Goal: Download file/media

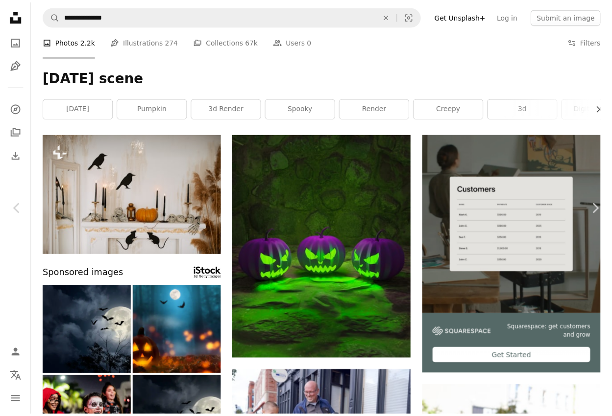
scroll to position [20627, 0]
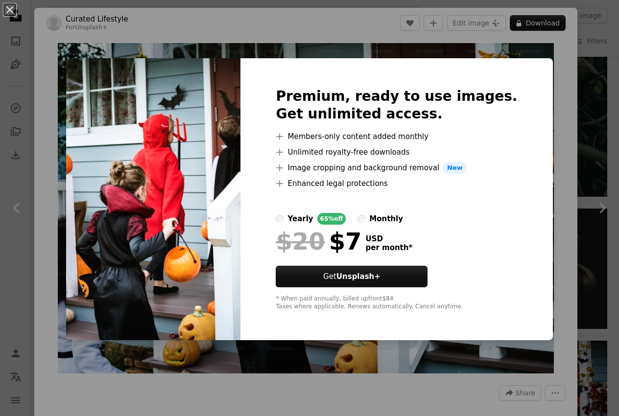
click at [487, 41] on div "An X shape Premium, ready to use images. Get unlimited access. A plus sign Memb…" at bounding box center [309, 208] width 619 height 416
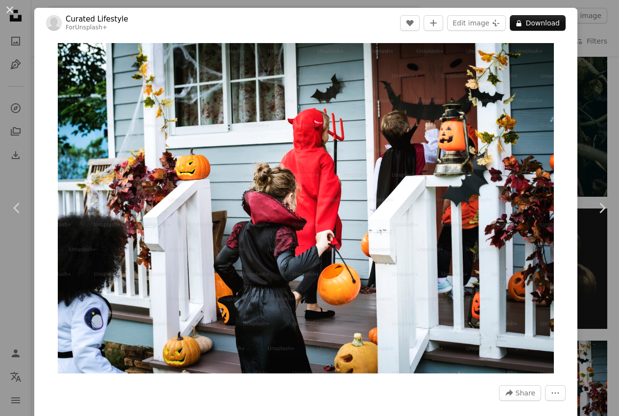
click at [559, 22] on header "Curated Lifestyle For Unsplash+ A heart A plus sign Edit image Plus sign for Un…" at bounding box center [305, 23] width 543 height 30
click at [556, 20] on button "A lock Download" at bounding box center [538, 23] width 56 height 16
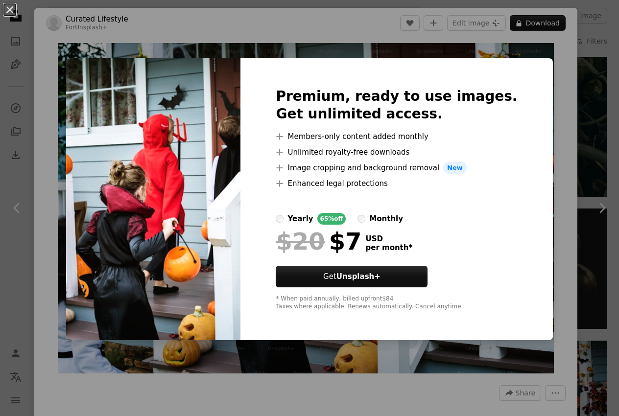
click at [558, 24] on div "An X shape Premium, ready to use images. Get unlimited access. A plus sign Memb…" at bounding box center [309, 208] width 619 height 416
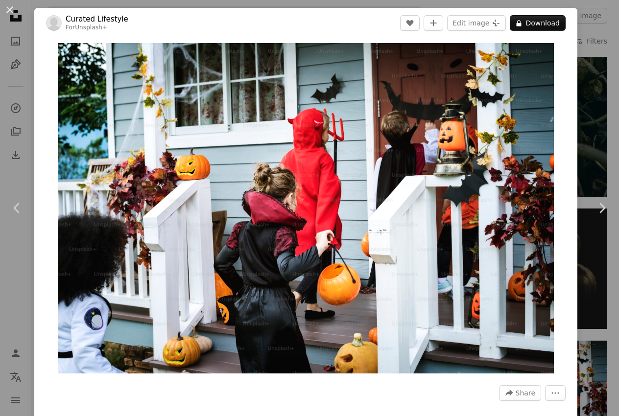
click at [558, 24] on button "A lock Download" at bounding box center [538, 23] width 56 height 16
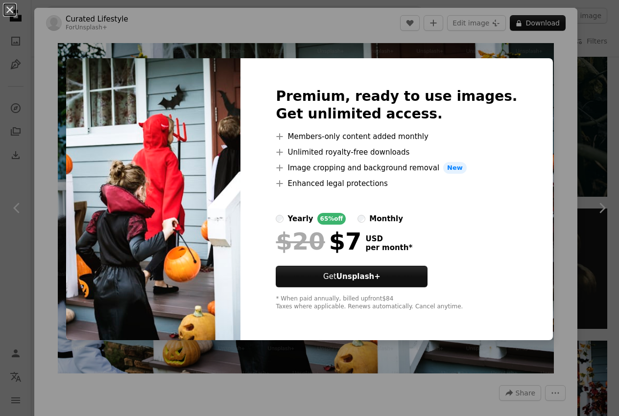
click at [558, 40] on div "An X shape Premium, ready to use images. Get unlimited access. A plus sign Memb…" at bounding box center [309, 208] width 619 height 416
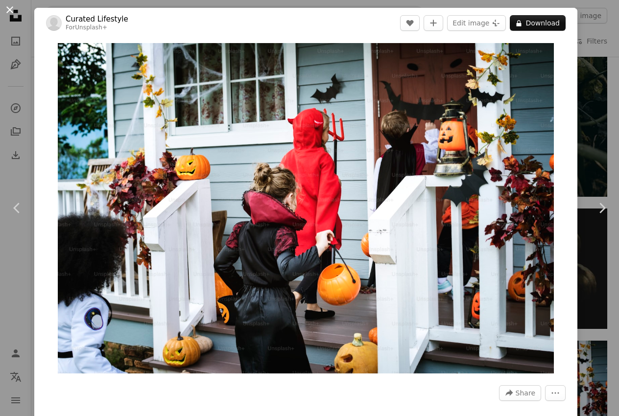
click at [10, 10] on button "An X shape" at bounding box center [10, 10] width 12 height 12
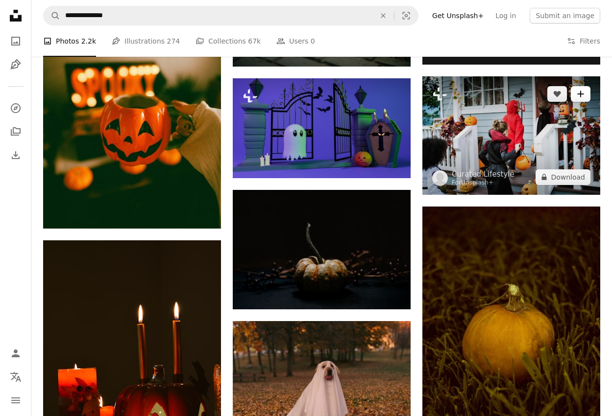
click at [588, 97] on button "A plus sign" at bounding box center [581, 94] width 20 height 16
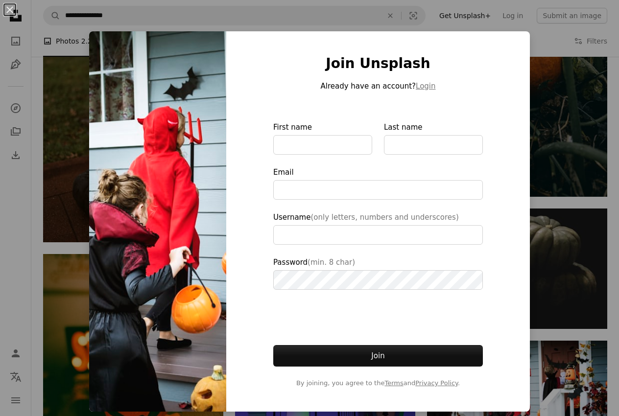
click at [554, 153] on div "An X shape Join Unsplash Already have an account? Login First name Last name Em…" at bounding box center [309, 208] width 619 height 416
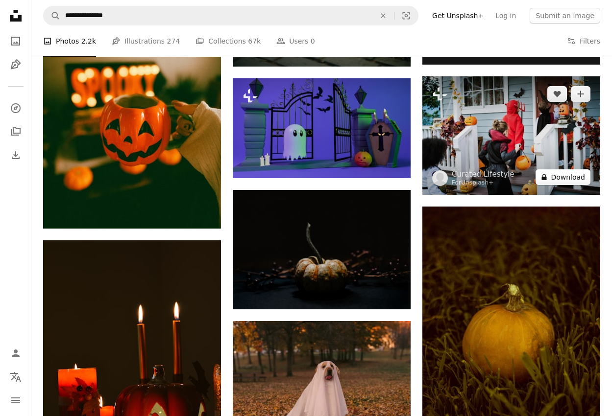
click at [588, 175] on button "A lock Download" at bounding box center [563, 178] width 55 height 16
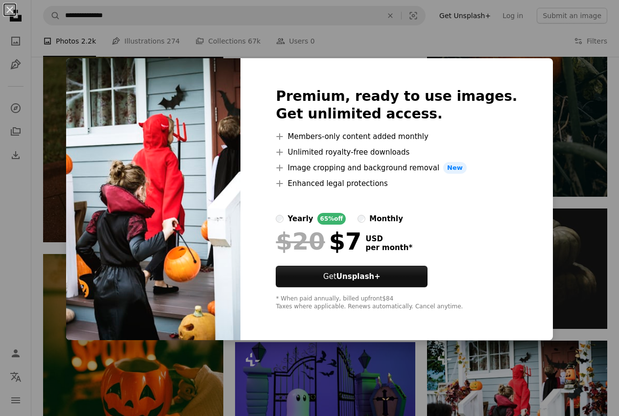
click at [339, 40] on div "An X shape Premium, ready to use images. Get unlimited access. A plus sign Memb…" at bounding box center [309, 208] width 619 height 416
